Goal: Task Accomplishment & Management: Use online tool/utility

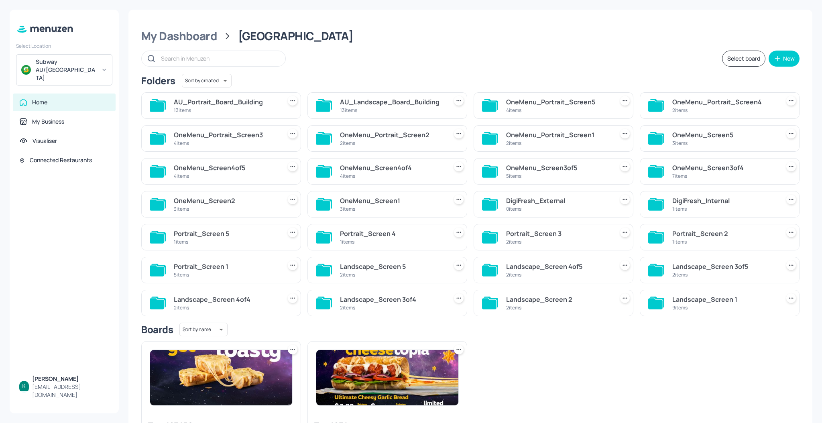
click at [354, 99] on div "AU_Landscape_Board_Building" at bounding box center [392, 102] width 104 height 10
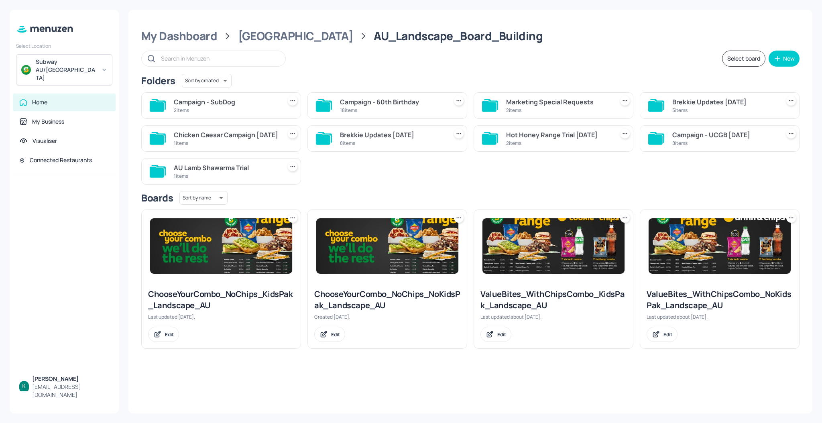
click at [236, 106] on div "Campaign - SubDog" at bounding box center [226, 102] width 104 height 10
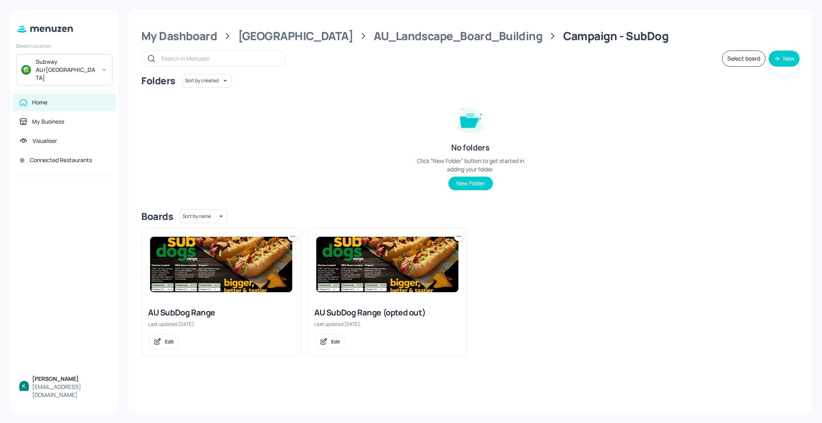
click at [203, 316] on div "AU SubDog Range" at bounding box center [221, 312] width 146 height 11
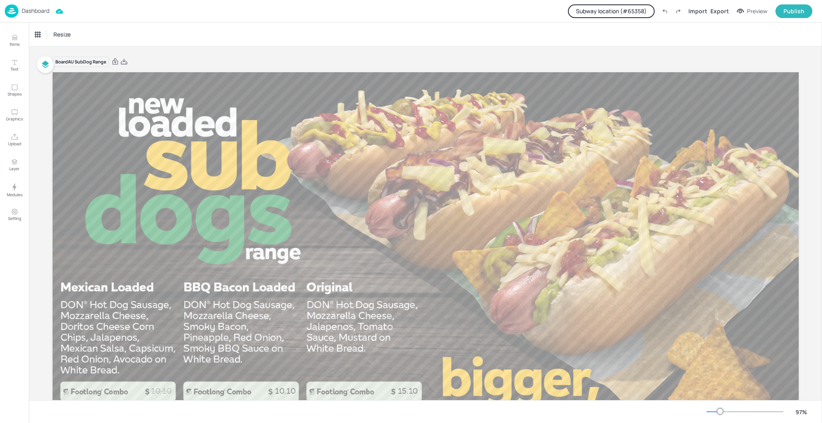
click at [630, 13] on button "Subway location (# 65358 )" at bounding box center [611, 11] width 87 height 14
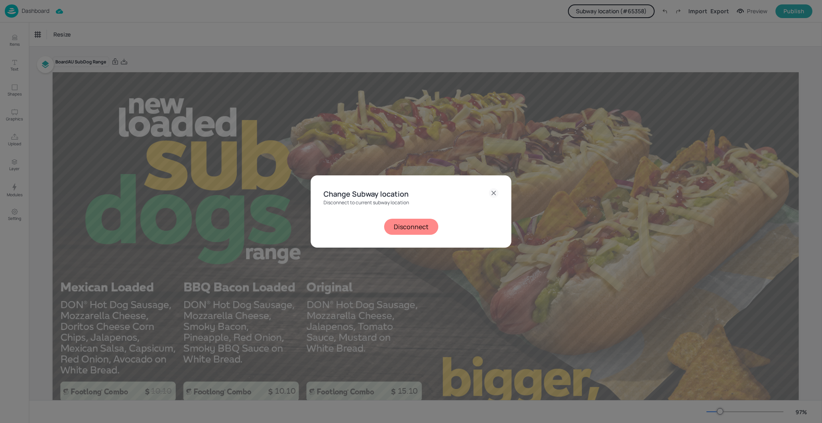
click at [419, 224] on button "Disconnect" at bounding box center [411, 227] width 54 height 16
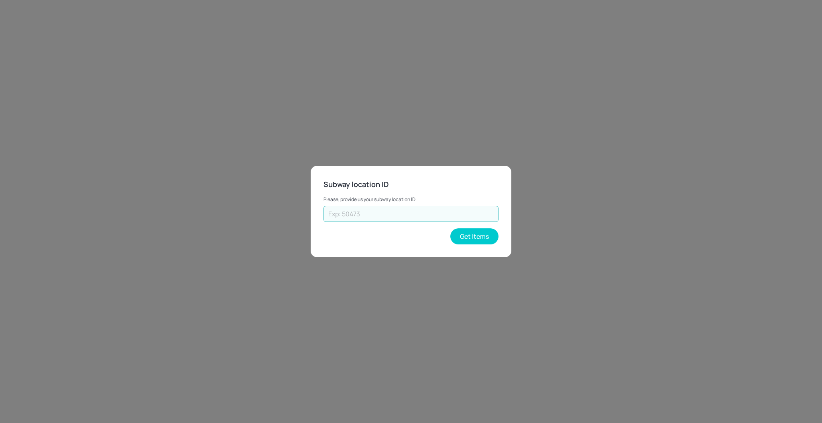
click at [475, 219] on input "text" at bounding box center [410, 214] width 175 height 16
type input "25102"
click at [481, 239] on button "Get Items" at bounding box center [474, 236] width 48 height 16
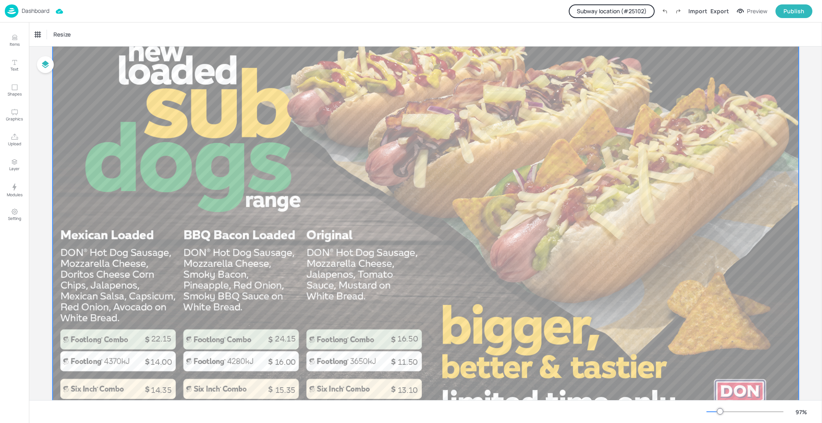
scroll to position [45, 0]
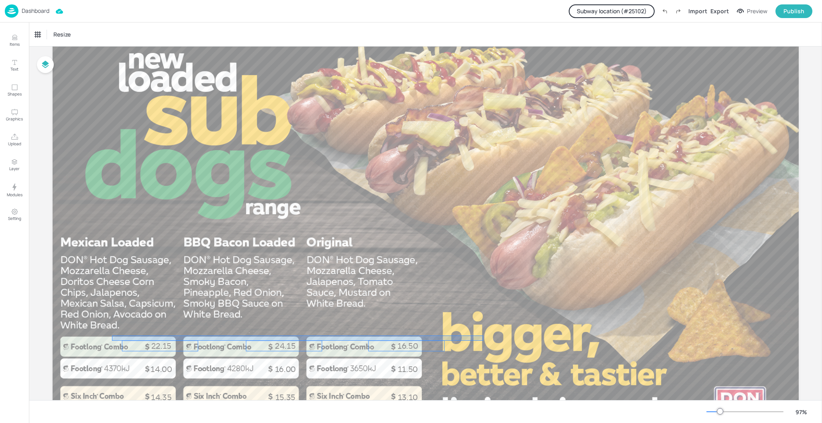
drag, startPoint x: 483, startPoint y: 341, endPoint x: 112, endPoint y: 336, distance: 370.8
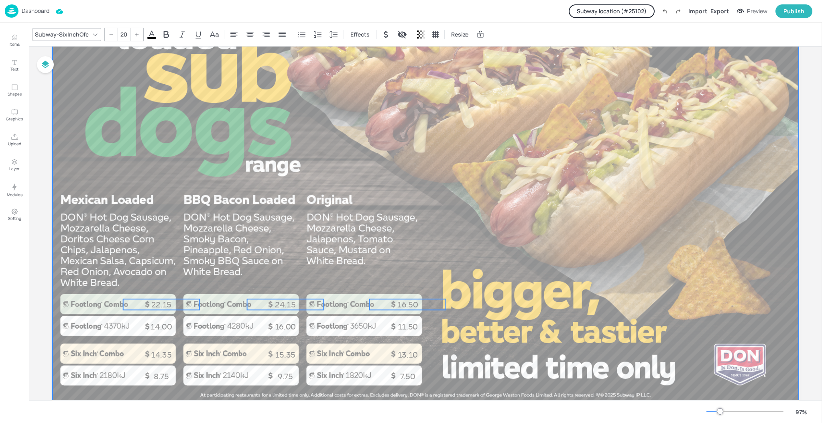
scroll to position [109, 0]
